Goal: Task Accomplishment & Management: Use online tool/utility

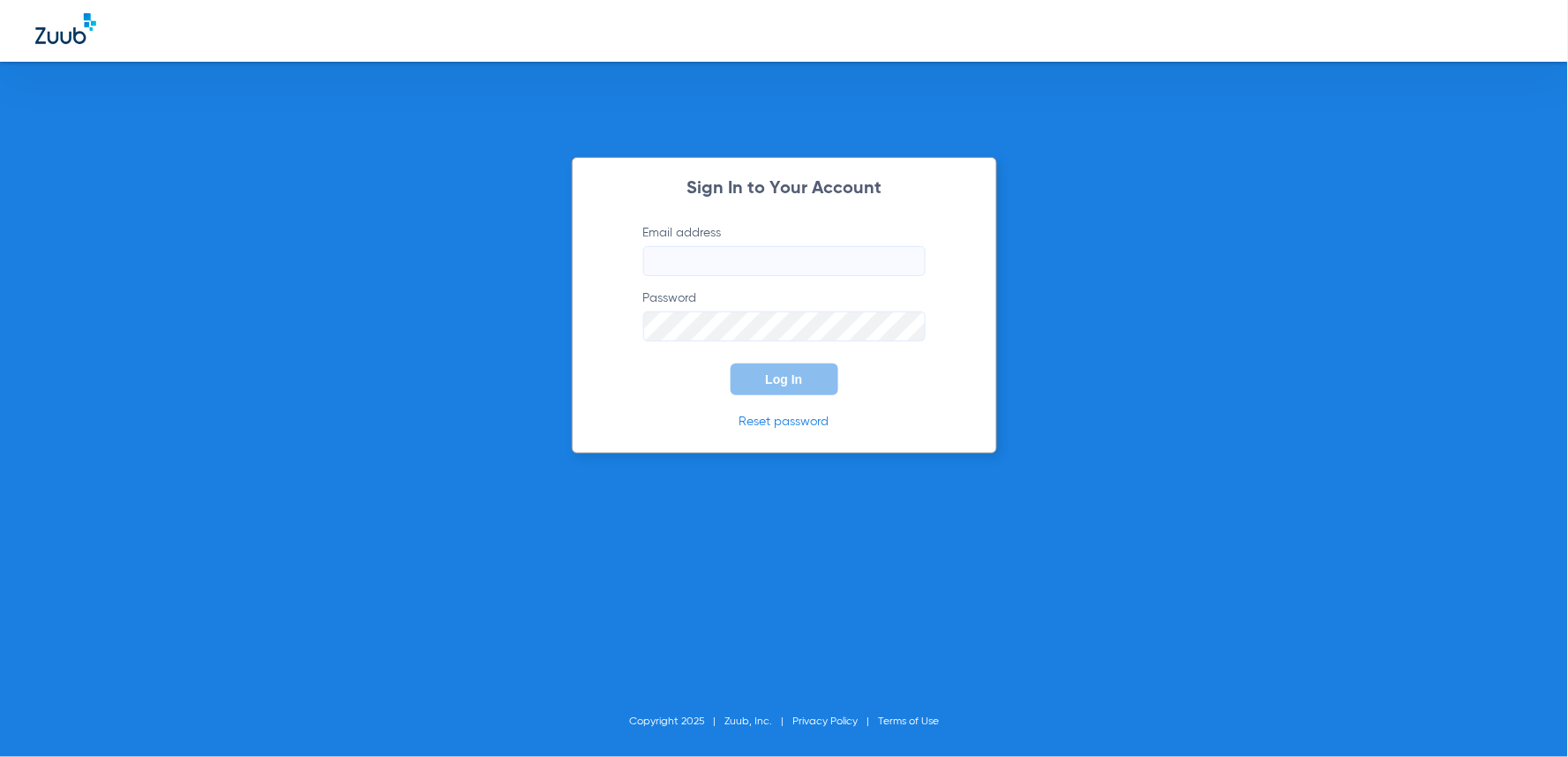
type input "[EMAIL_ADDRESS][DOMAIN_NAME]"
click at [764, 373] on button "Log In" at bounding box center [785, 378] width 108 height 31
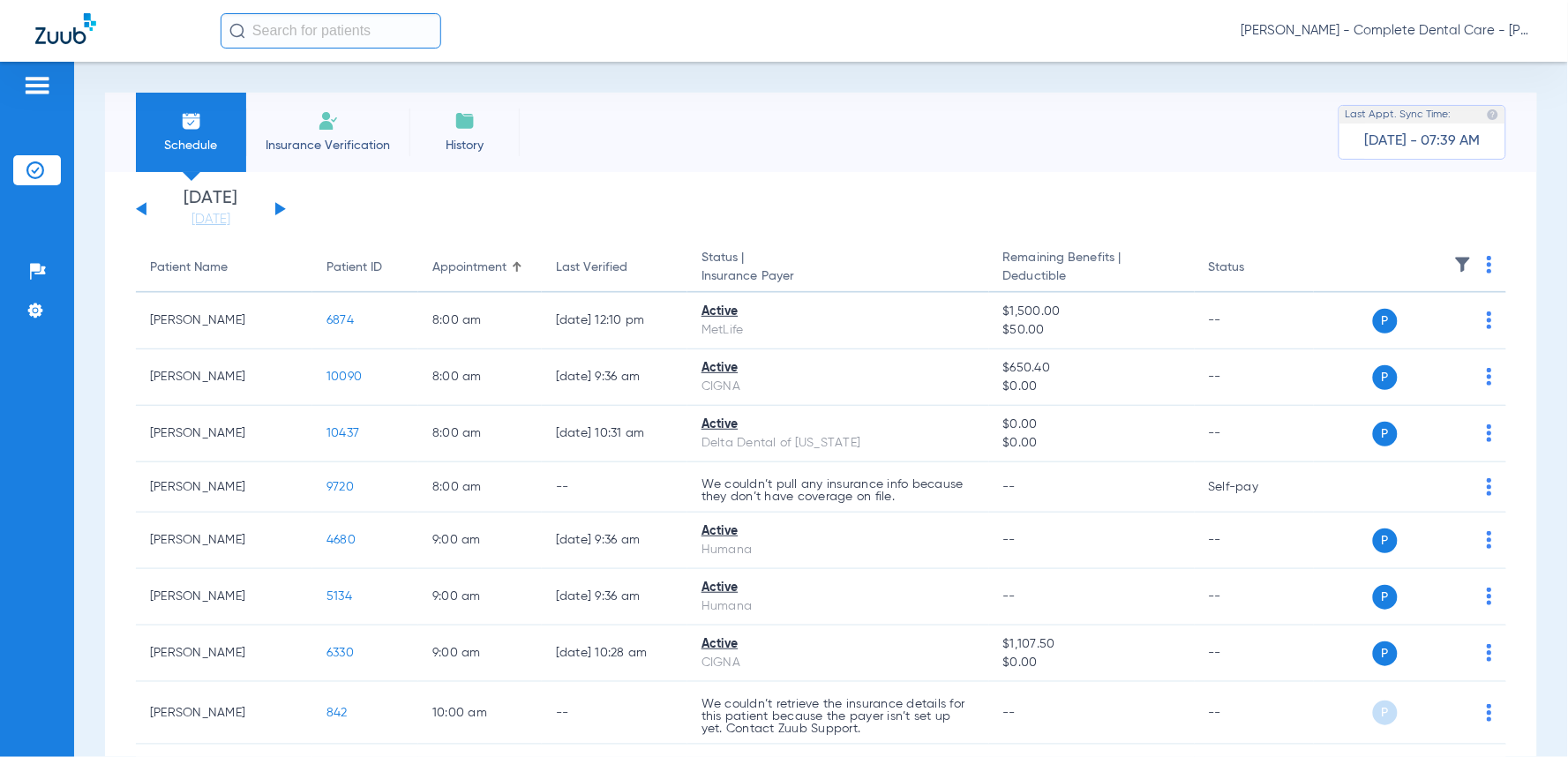
click at [356, 29] on input "text" at bounding box center [330, 31] width 220 height 35
click at [215, 224] on link "[DATE]" at bounding box center [211, 220] width 106 height 18
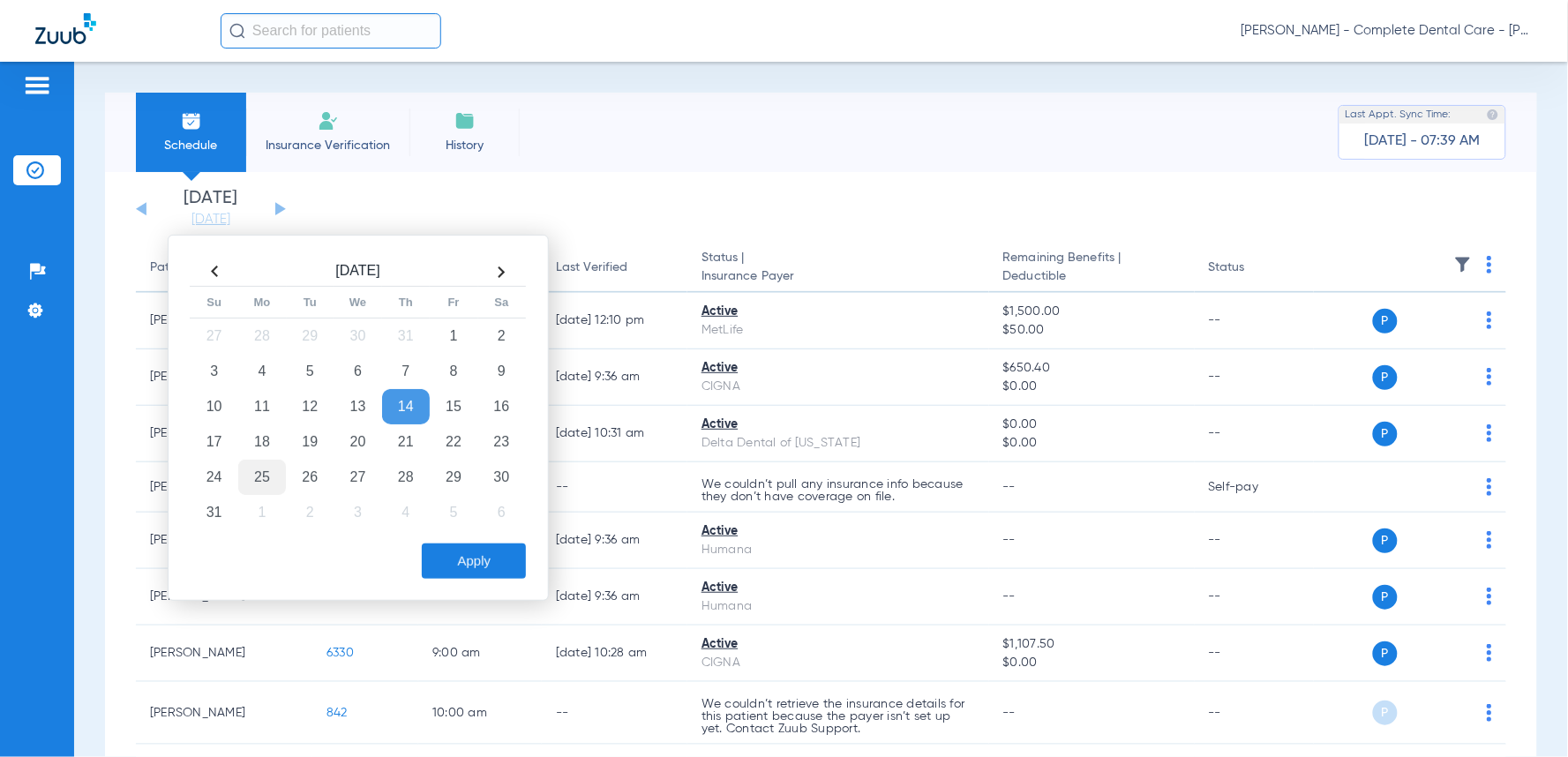
click at [272, 481] on td "25" at bounding box center [262, 476] width 48 height 35
click at [472, 571] on button "Apply" at bounding box center [474, 561] width 104 height 35
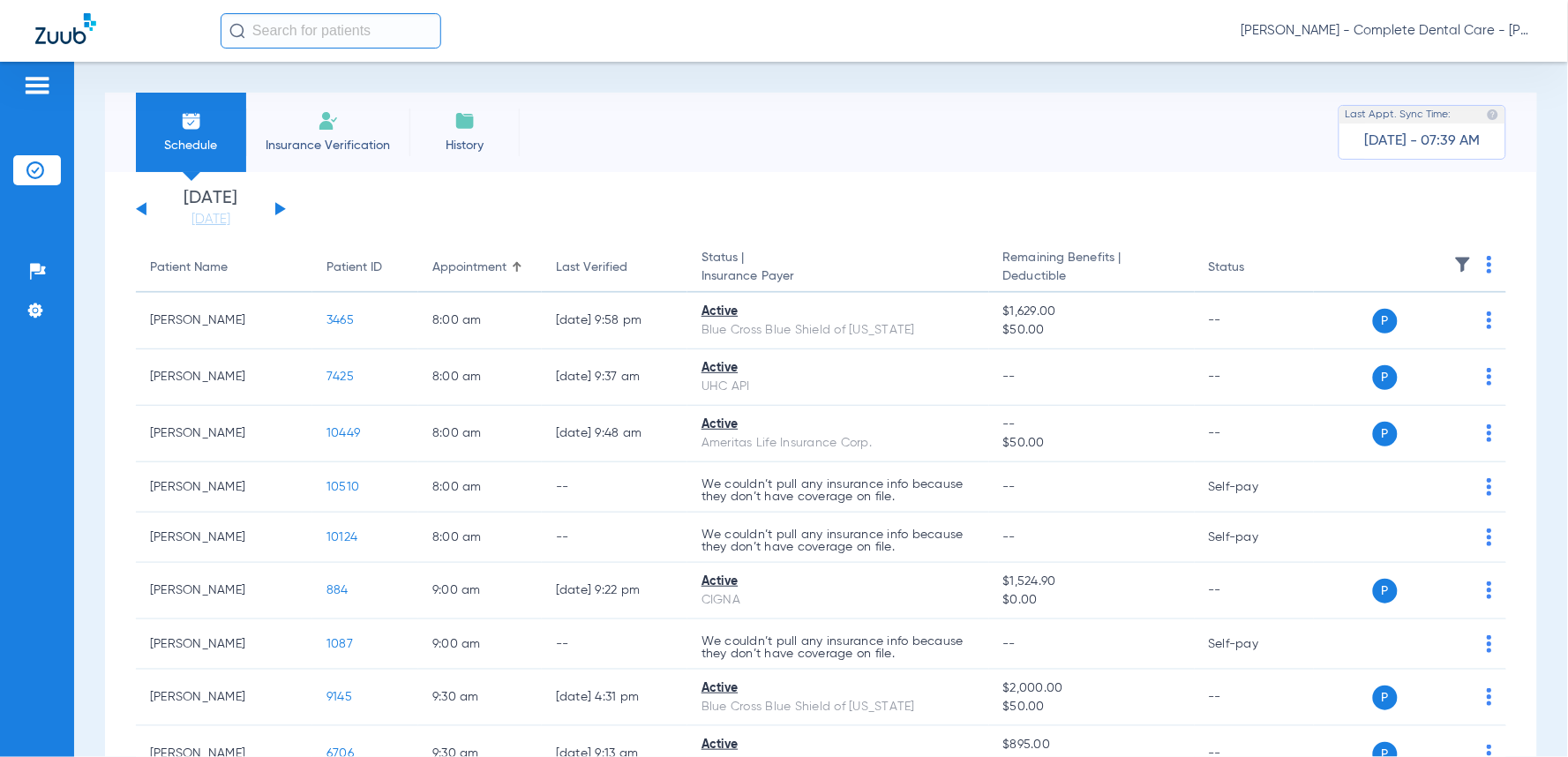
click at [1487, 267] on img at bounding box center [1490, 265] width 5 height 18
click at [1376, 336] on span "Verify All" at bounding box center [1408, 334] width 111 height 13
